Goal: Task Accomplishment & Management: Use online tool/utility

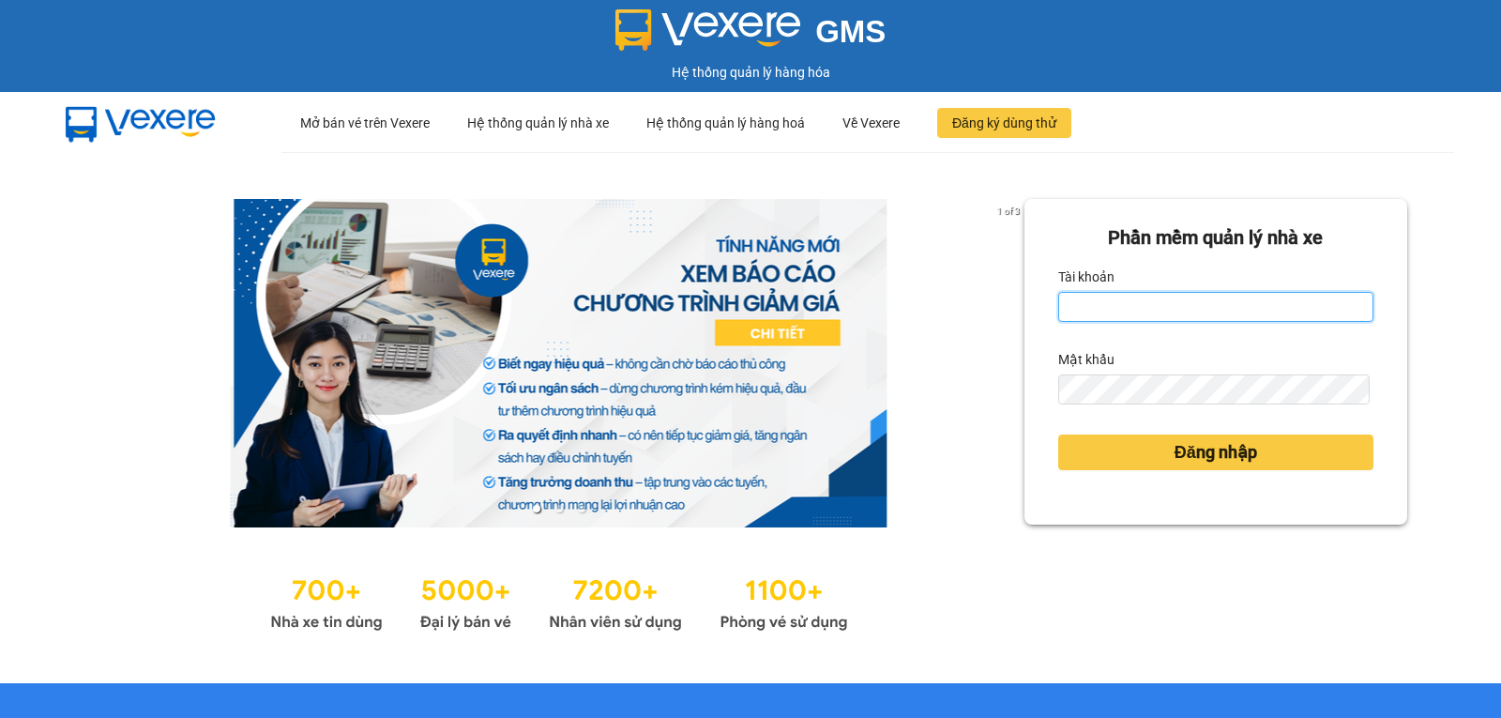
click at [1140, 310] on input "Tài khoản" at bounding box center [1215, 307] width 315 height 30
type input "lienphuong.vtp"
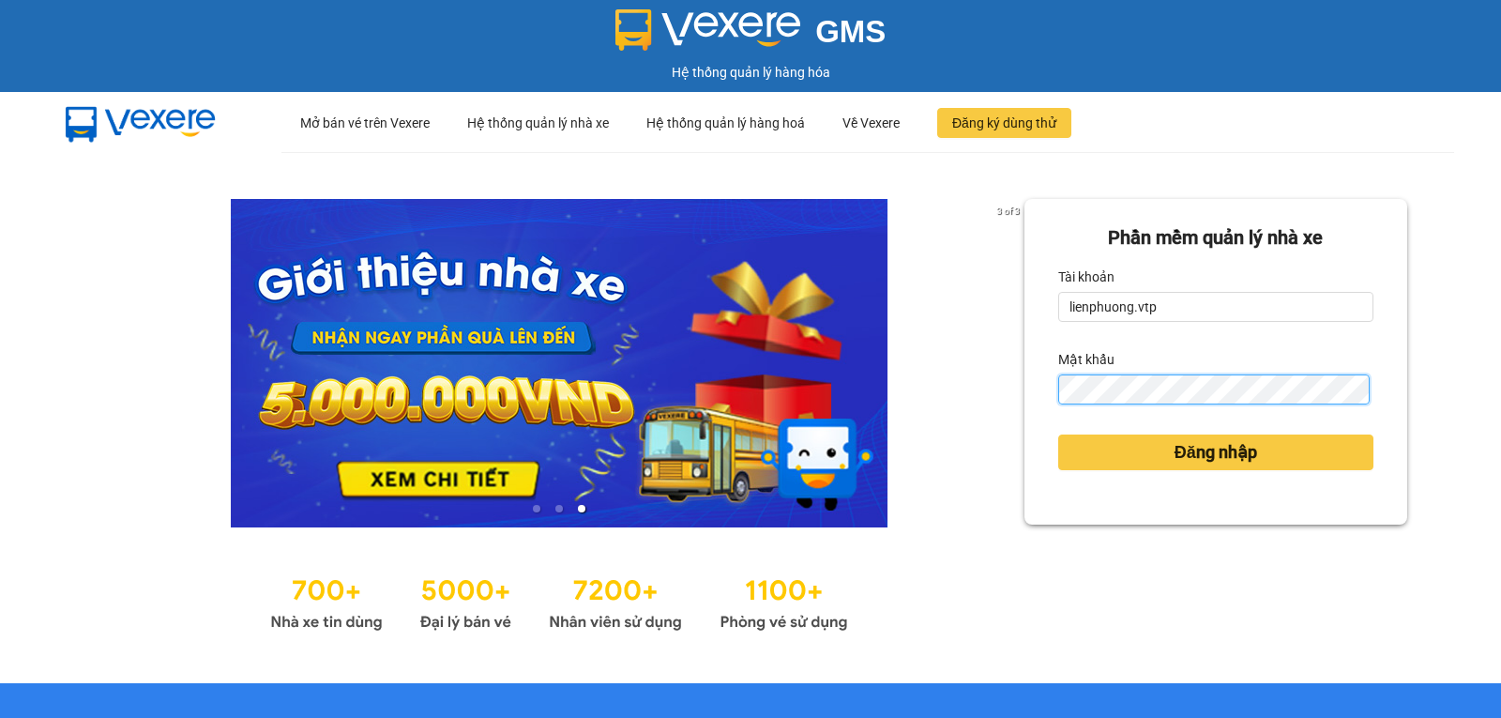
click at [1058, 434] on button "Đăng nhập" at bounding box center [1215, 452] width 315 height 36
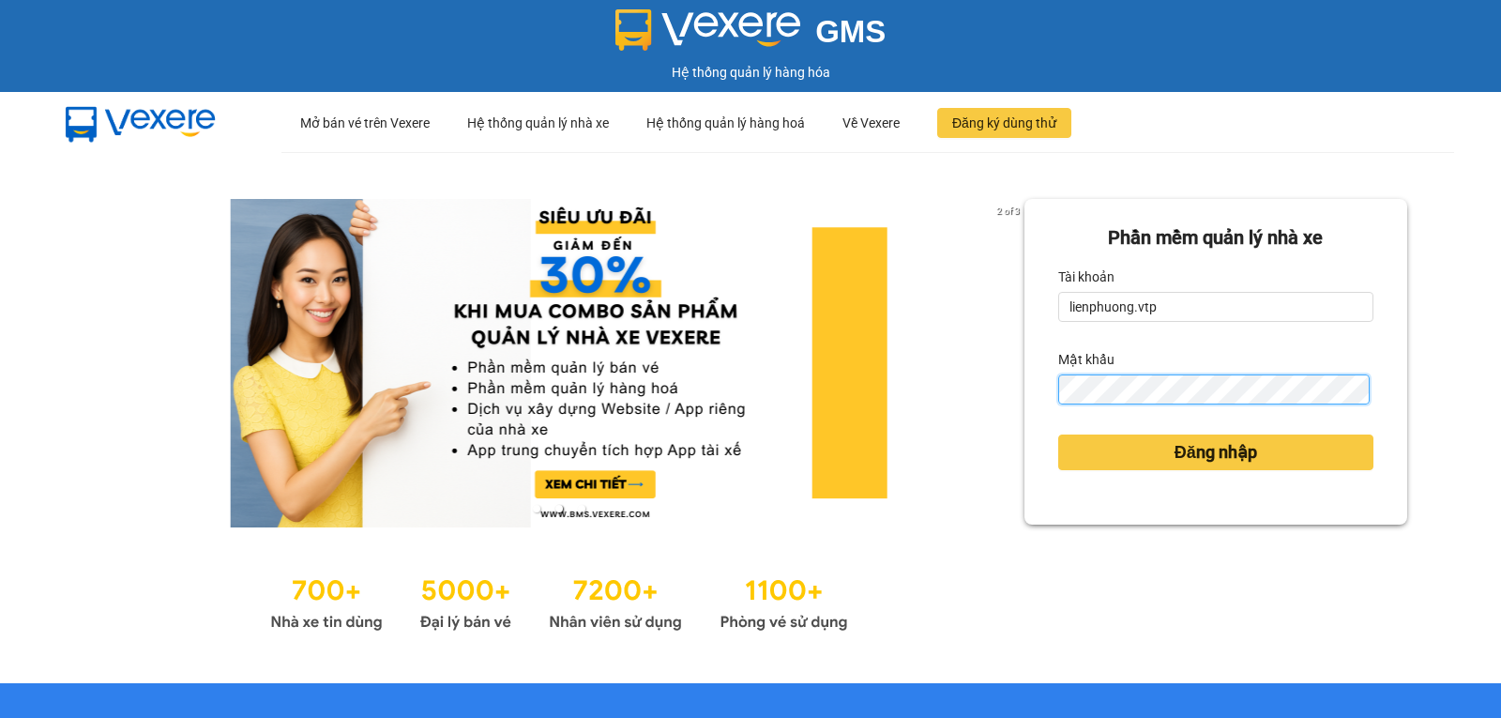
click at [1058, 434] on button "Đăng nhập" at bounding box center [1215, 452] width 315 height 36
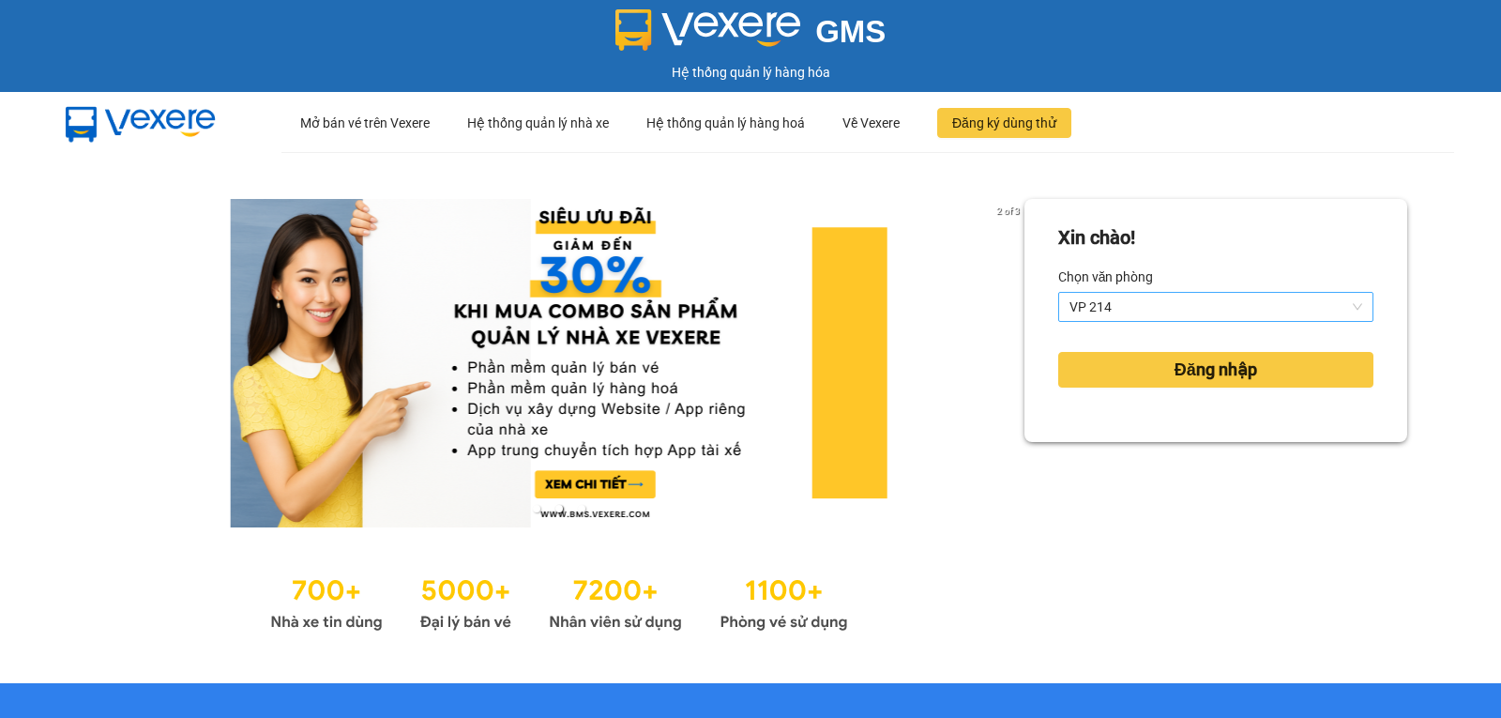
click at [1272, 311] on span "VP 214" at bounding box center [1216, 307] width 293 height 28
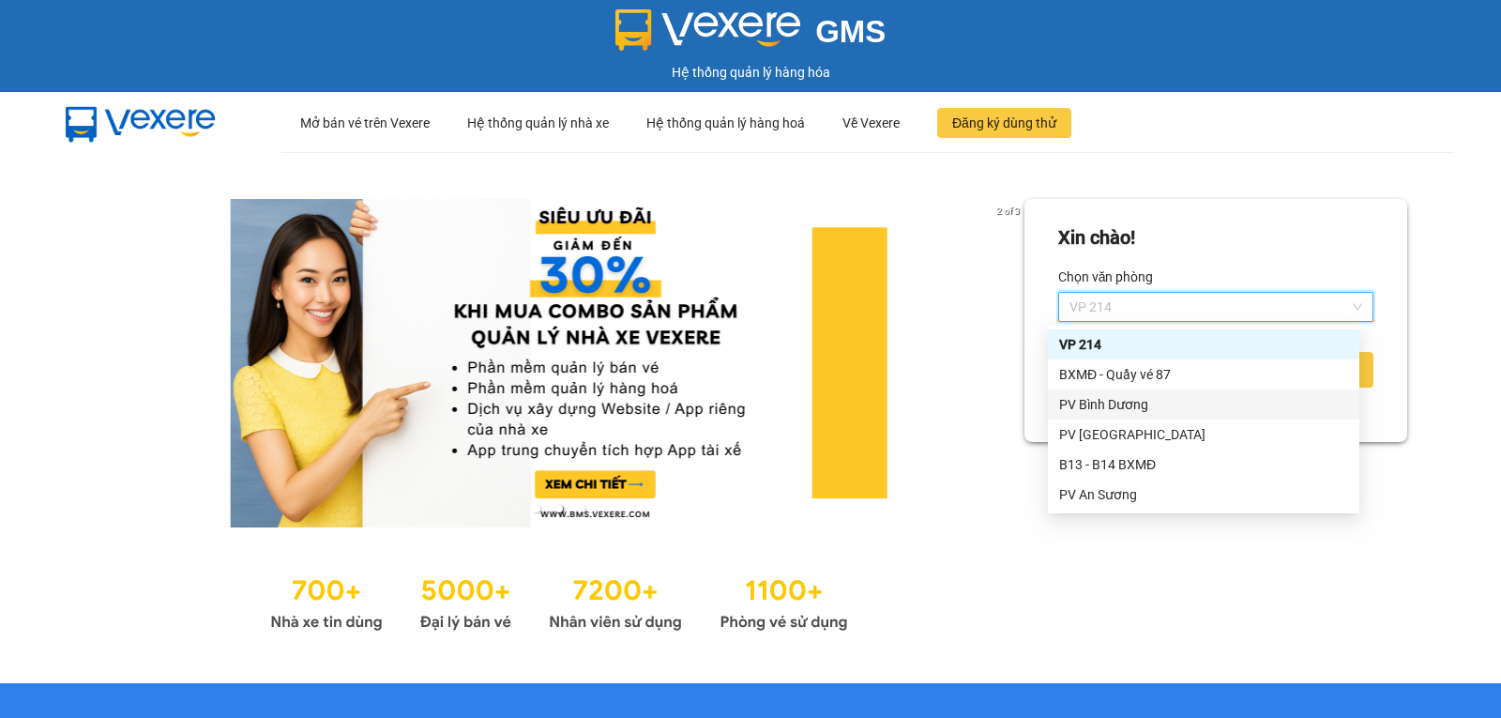
click at [1149, 403] on div "PV Bình Dương" at bounding box center [1203, 404] width 289 height 21
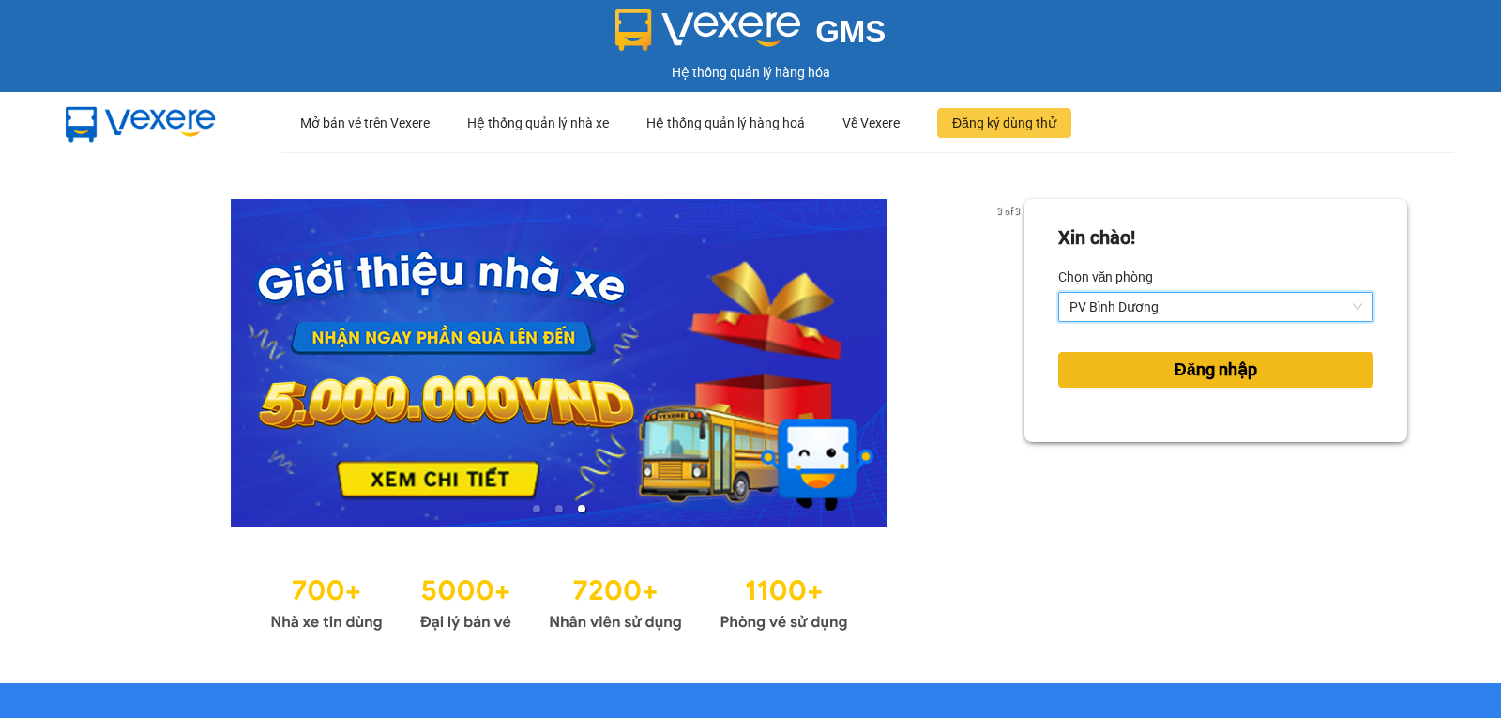
click at [1195, 370] on span "Đăng nhập" at bounding box center [1216, 370] width 83 height 26
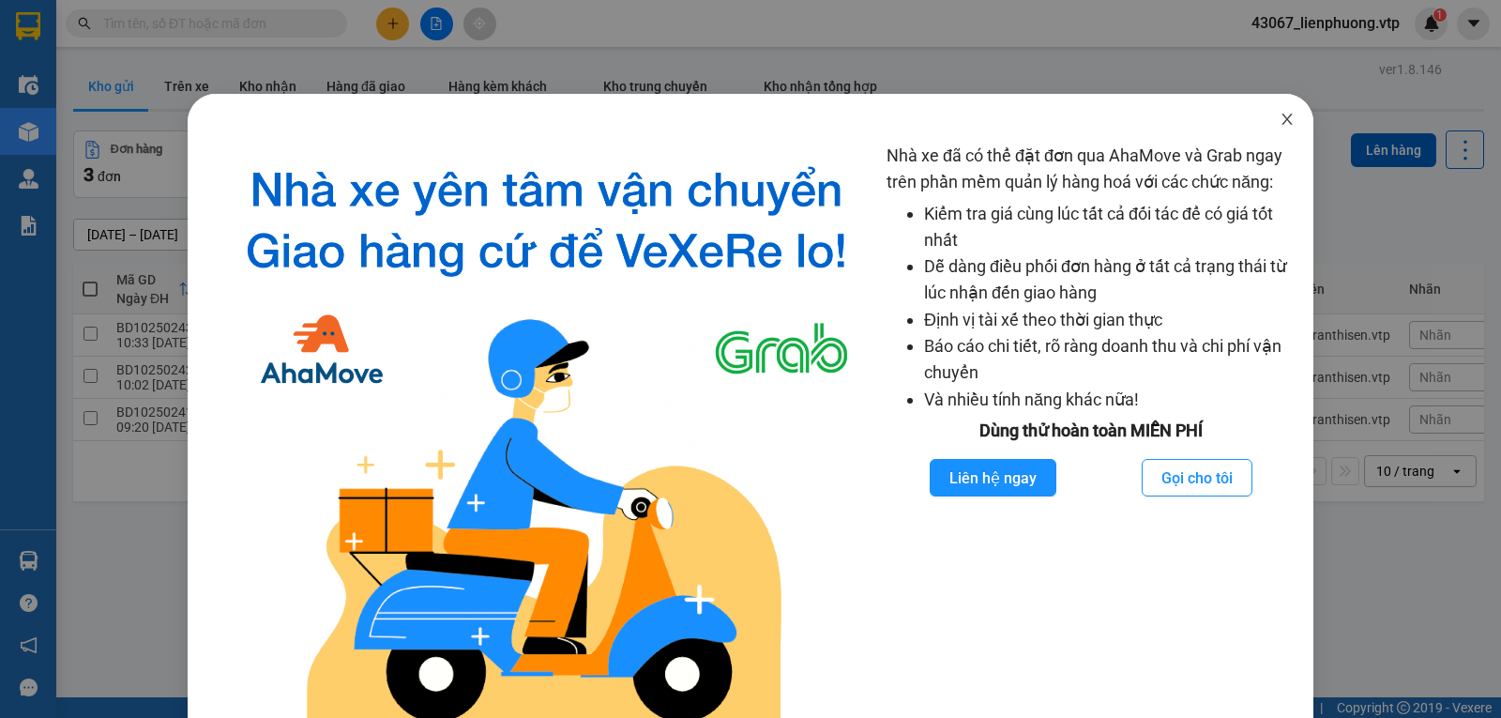
click at [1280, 123] on icon "close" at bounding box center [1287, 119] width 15 height 15
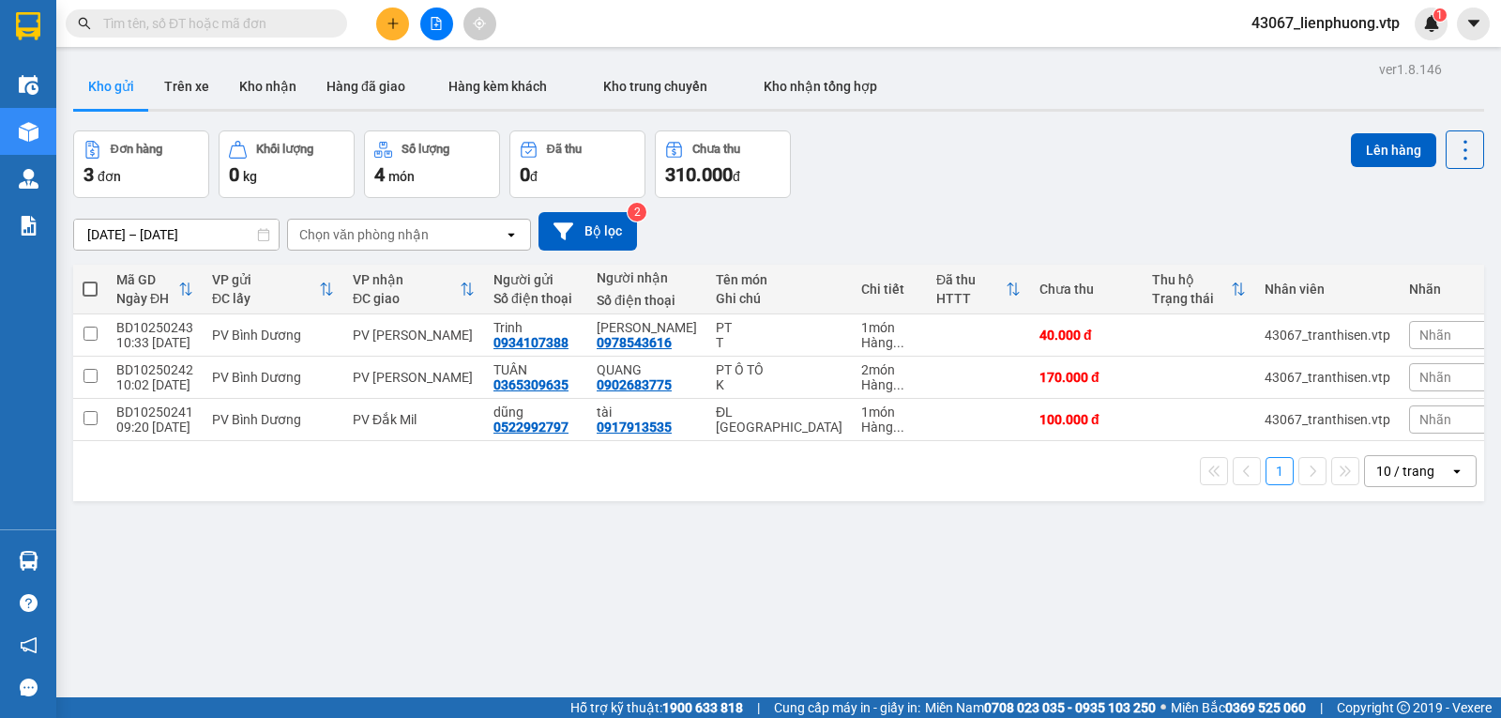
click at [180, 21] on input "text" at bounding box center [213, 23] width 221 height 21
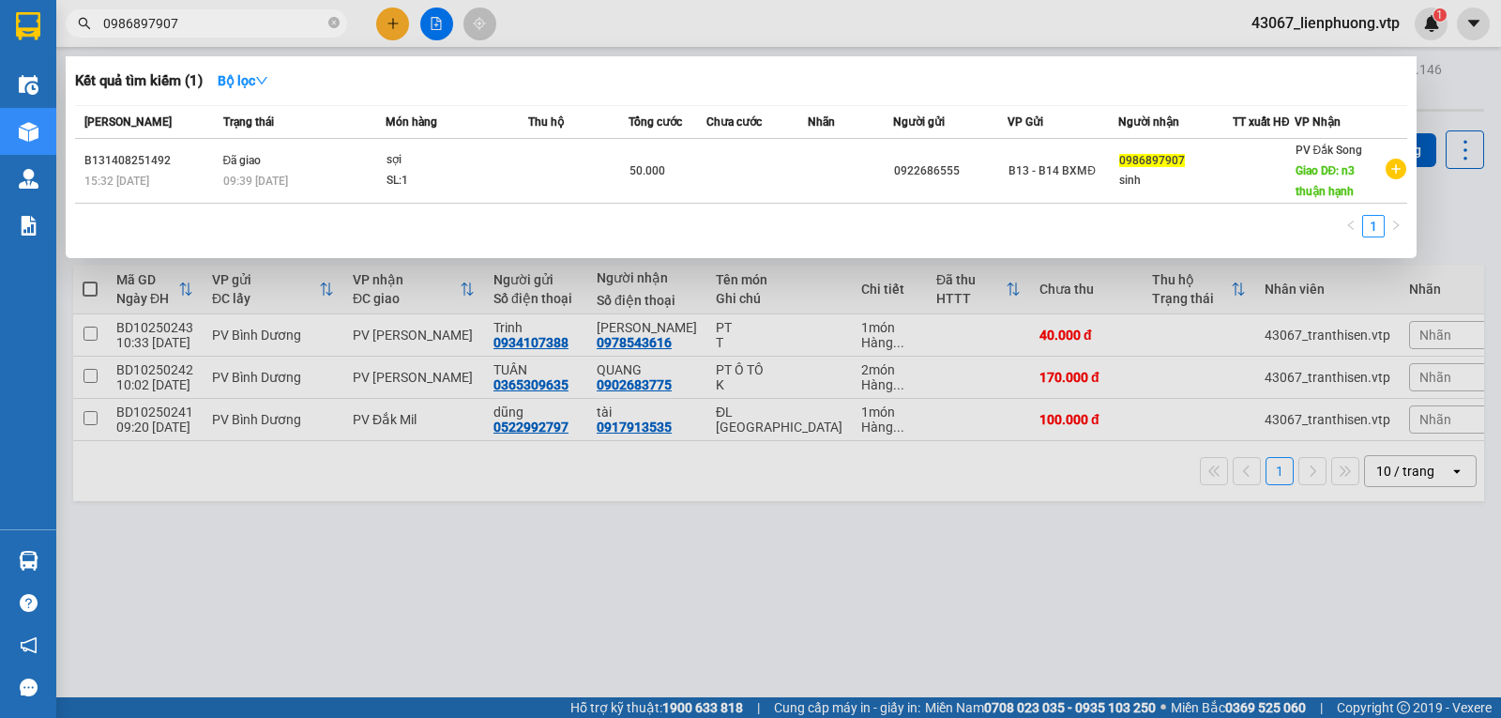
type input "0986897907"
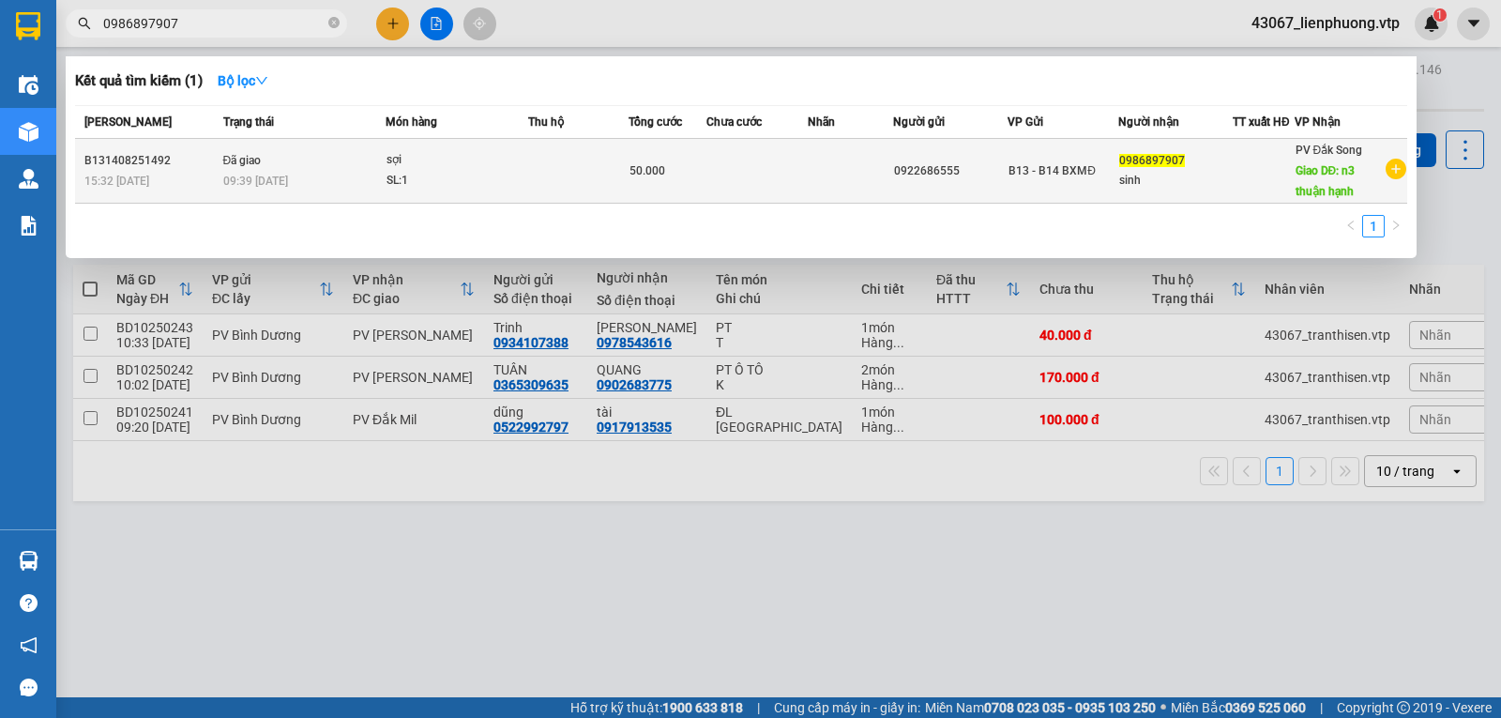
click at [794, 173] on td at bounding box center [756, 171] width 101 height 65
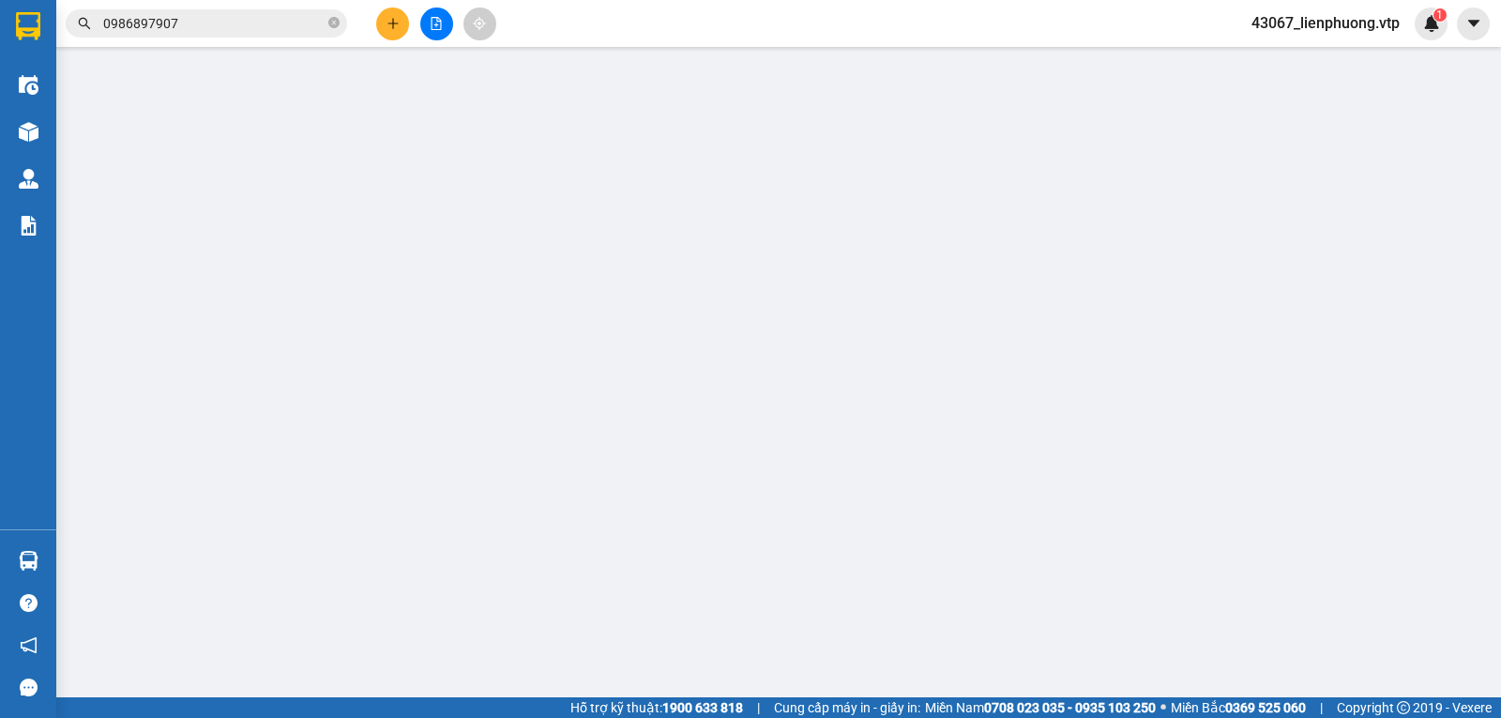
type input "0922686555"
type input "0986897907"
type input "sinh"
type input "n3 thuận hạnh"
type input "0"
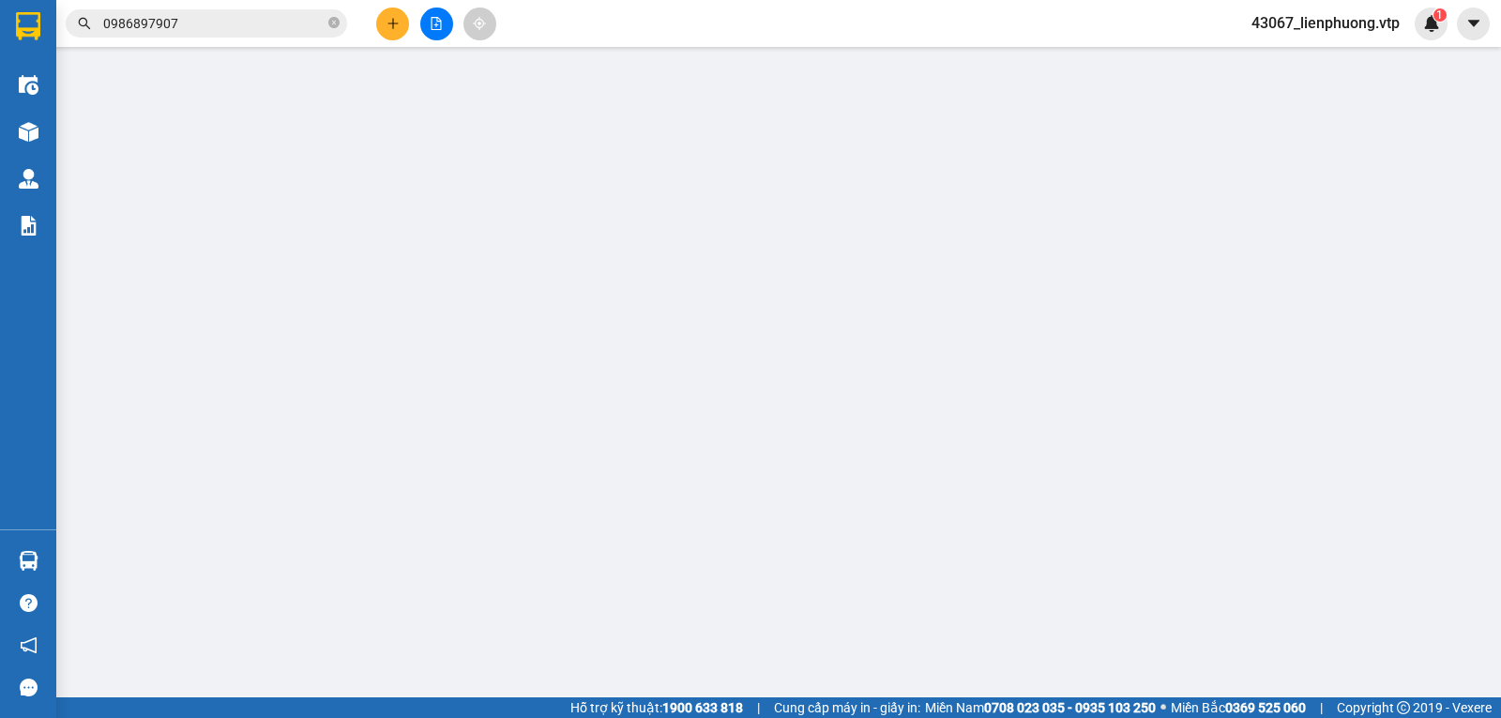
type input "50.000"
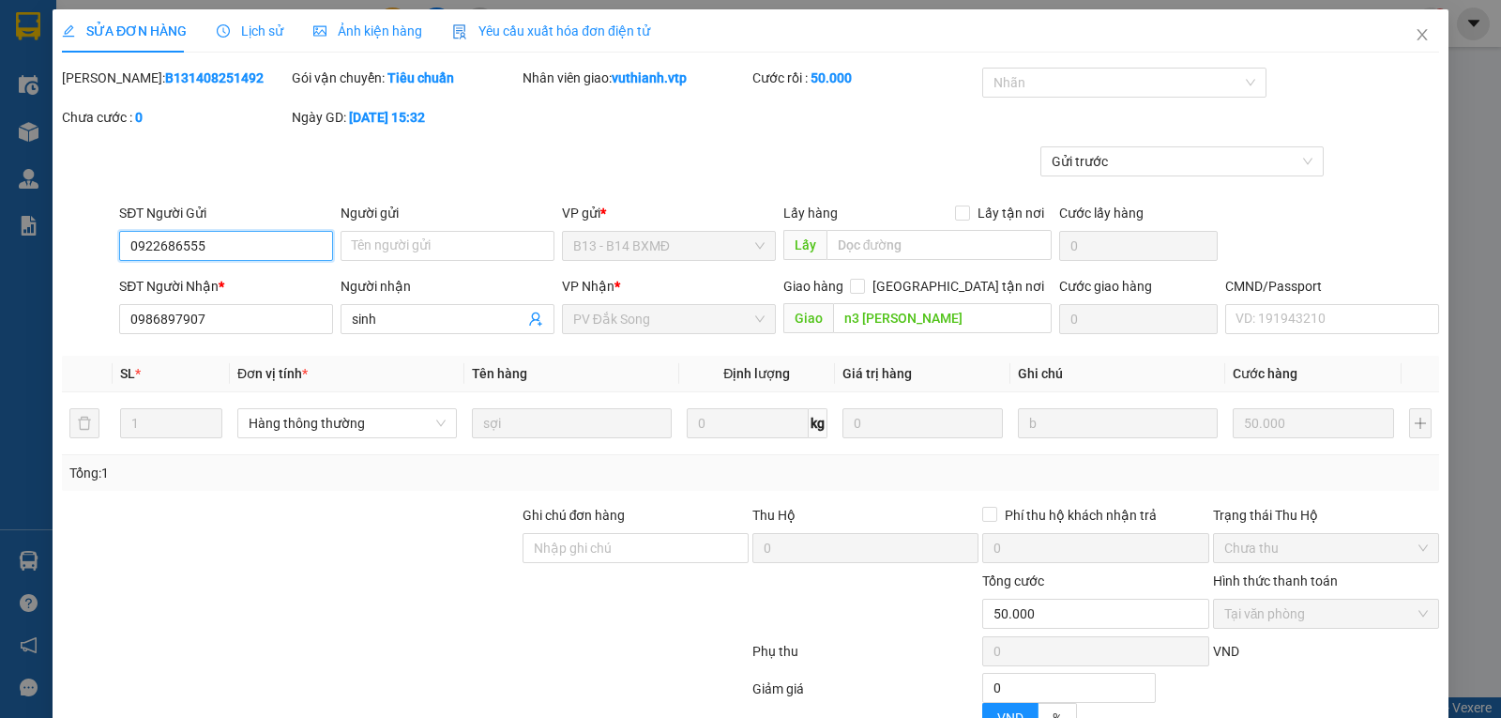
type input "2.500"
click at [1415, 33] on icon "close" at bounding box center [1422, 34] width 15 height 15
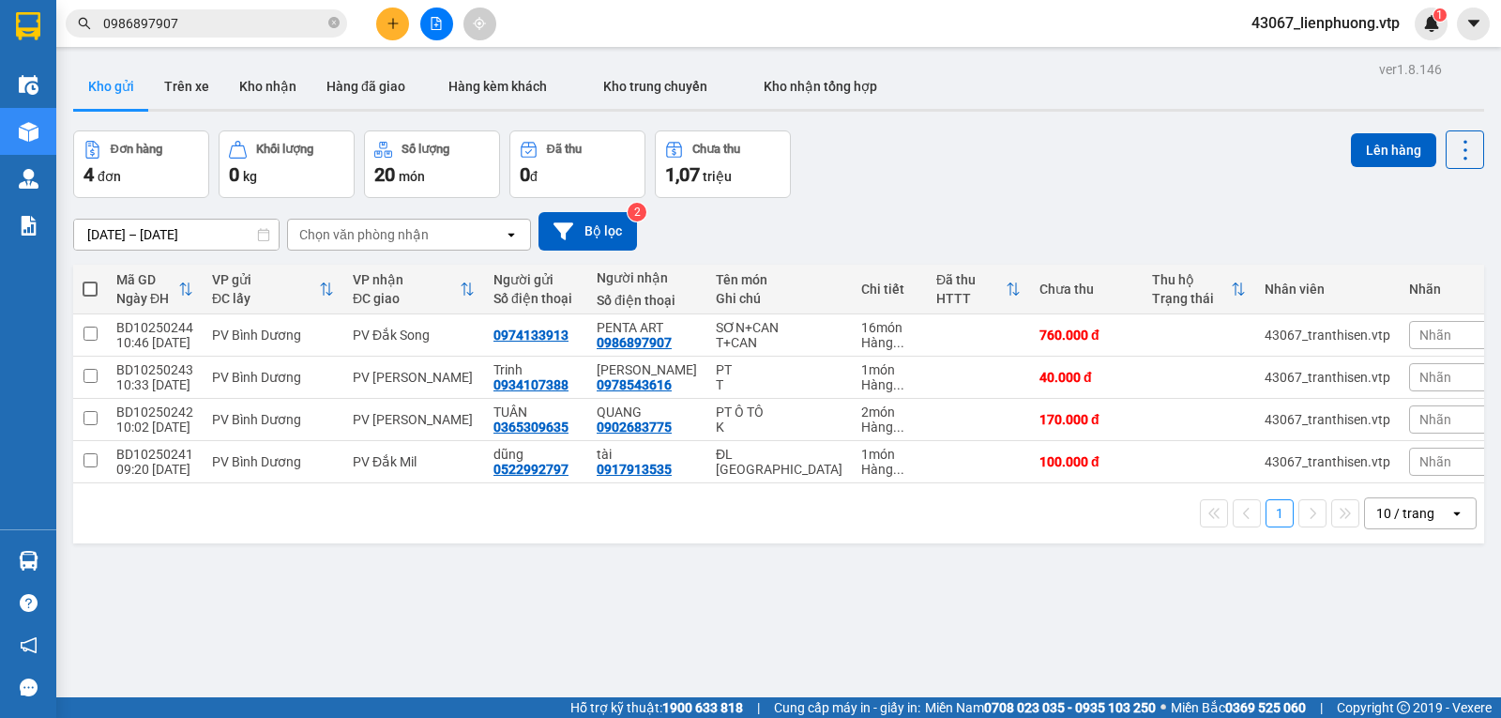
click at [1353, 27] on span "43067_lienphuong.vtp" at bounding box center [1326, 22] width 178 height 23
click at [1297, 63] on span "Đăng xuất" at bounding box center [1334, 58] width 140 height 21
